Goal: Information Seeking & Learning: Learn about a topic

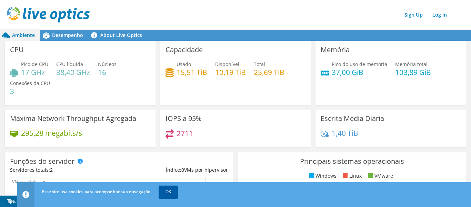
click at [171, 191] on link "OK" at bounding box center [168, 191] width 19 height 12
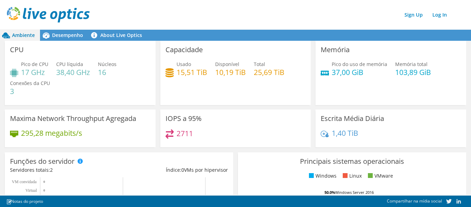
scroll to position [167, 0]
click at [158, 85] on div "Capacidade Usado 15,51 TiB Disponível 10,19 TiB Total 25,69 TiB" at bounding box center [236, 73] width 156 height 64
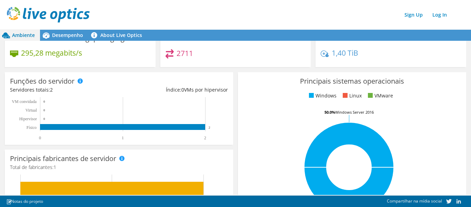
scroll to position [0, 0]
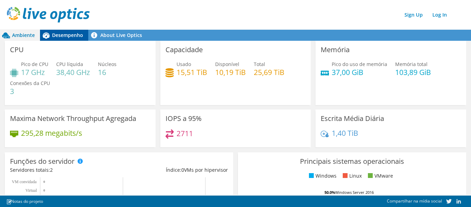
click at [64, 36] on span "Desempenho" at bounding box center [67, 35] width 31 height 7
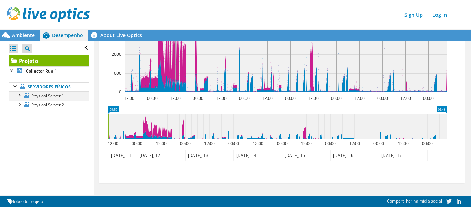
click at [21, 97] on div at bounding box center [19, 94] width 7 height 7
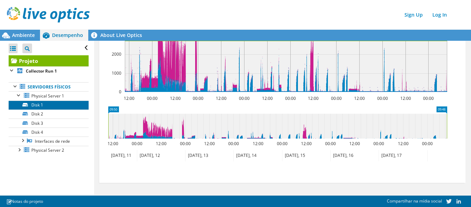
click at [34, 102] on link "Disk 1" at bounding box center [49, 104] width 80 height 9
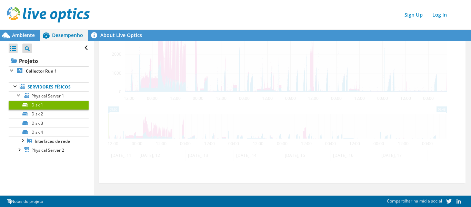
scroll to position [212, 0]
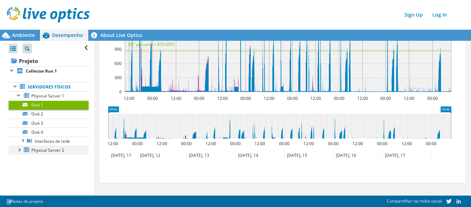
click at [20, 149] on div at bounding box center [19, 149] width 7 height 7
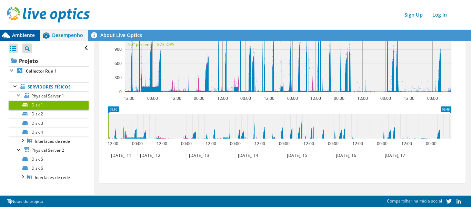
click at [21, 35] on span "Ambiente" at bounding box center [23, 35] width 23 height 7
